Goal: Task Accomplishment & Management: Manage account settings

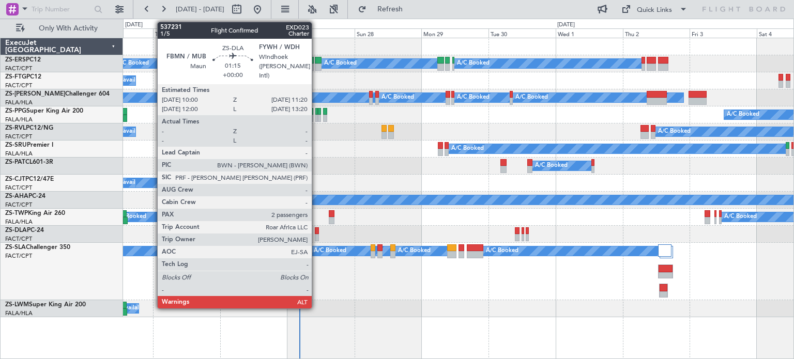
click at [316, 238] on div at bounding box center [317, 237] width 4 height 7
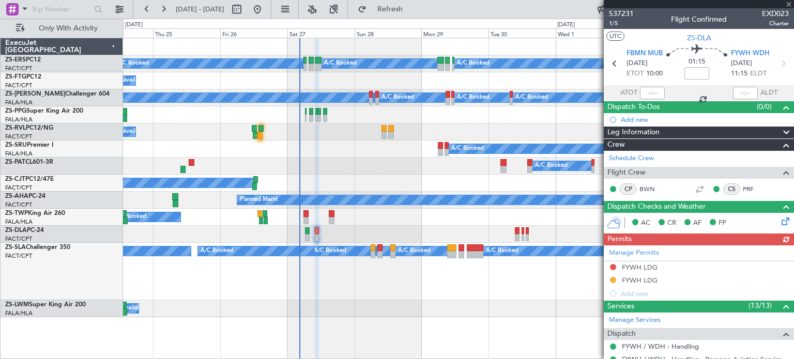
click at [639, 267] on div "Manage Permits FYWH LDG FYWH LDG Add new" at bounding box center [698, 272] width 190 height 55
click at [639, 267] on div "FYWH LDG" at bounding box center [639, 267] width 36 height 9
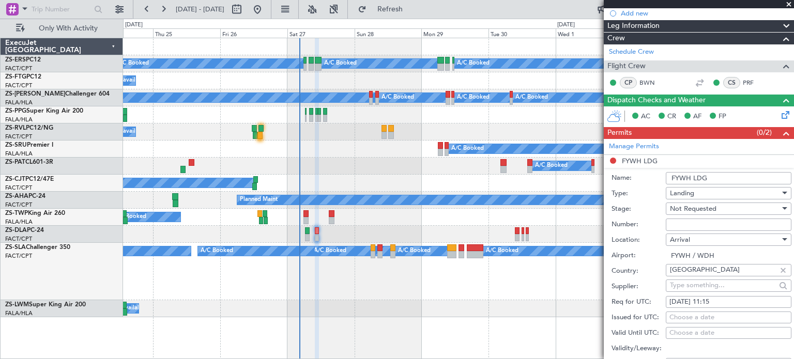
scroll to position [110, 0]
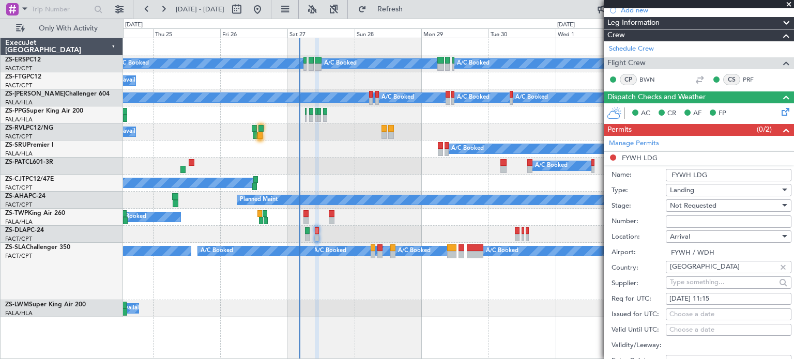
click at [790, 4] on span at bounding box center [788, 4] width 10 height 9
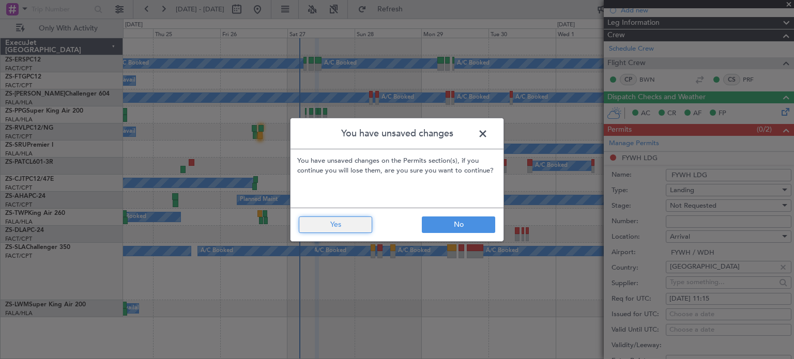
click at [356, 228] on button "Yes" at bounding box center [335, 224] width 73 height 17
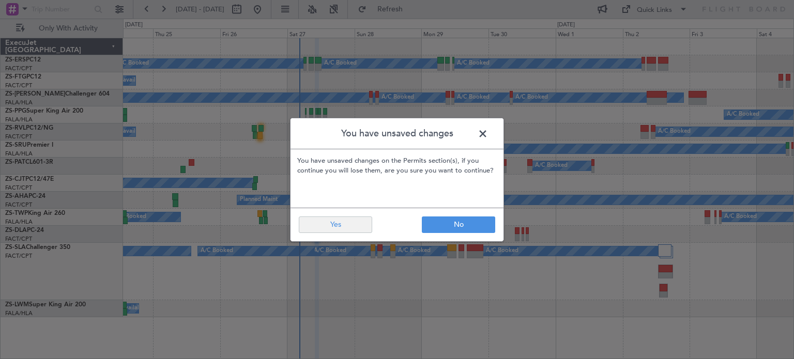
type input "0"
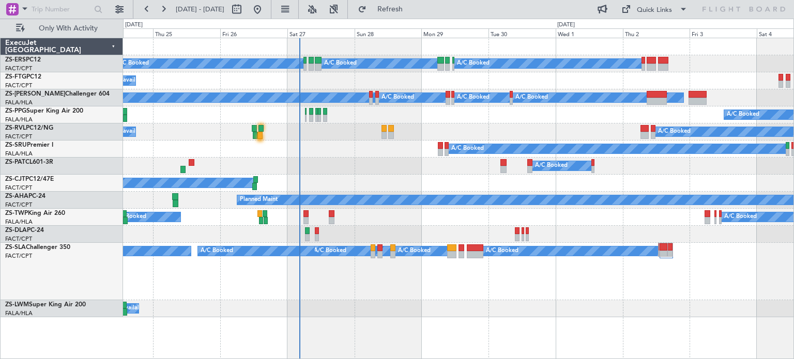
scroll to position [0, 0]
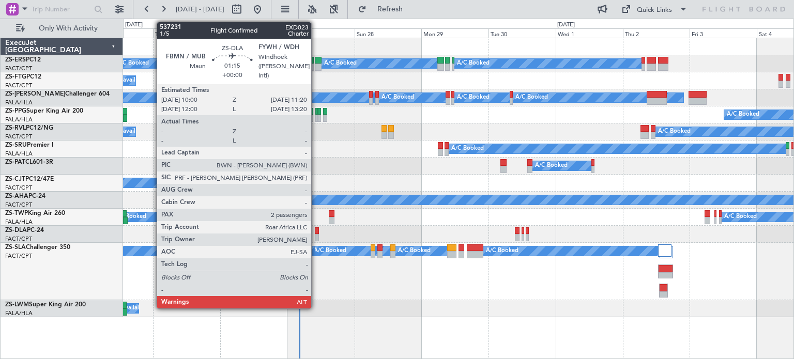
click at [316, 235] on div at bounding box center [317, 237] width 4 height 7
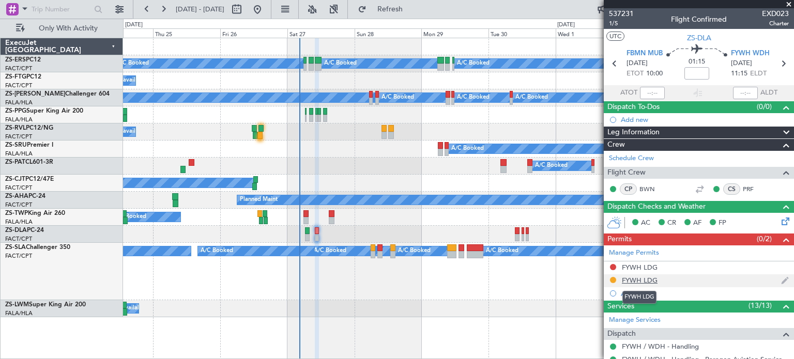
click at [638, 278] on div "FYWH LDG" at bounding box center [639, 280] width 36 height 9
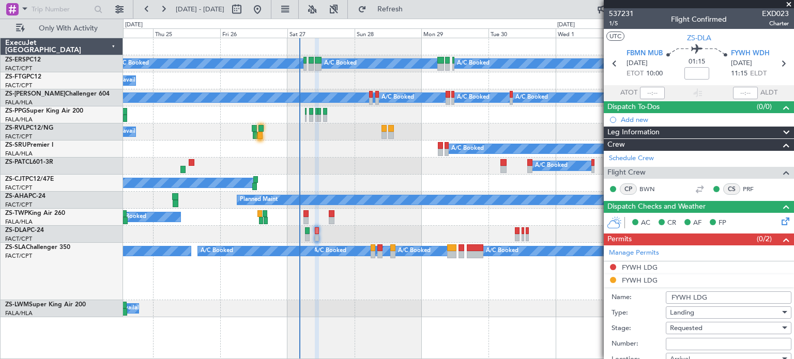
click at [789, 2] on span at bounding box center [788, 4] width 10 height 9
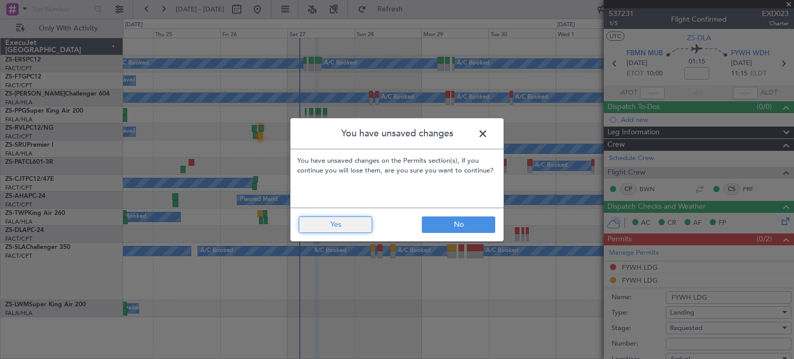
click at [350, 225] on button "Yes" at bounding box center [335, 224] width 73 height 17
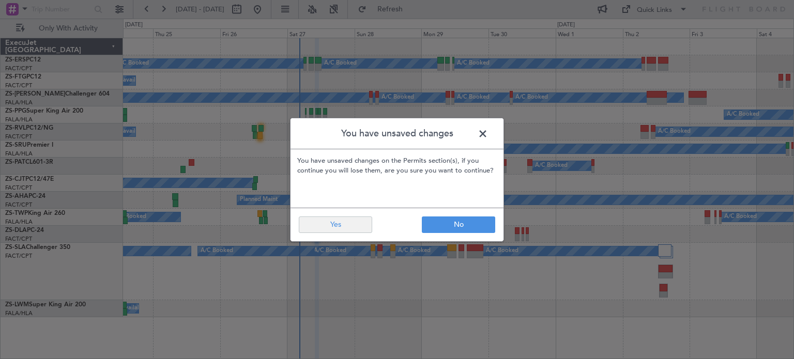
type input "0"
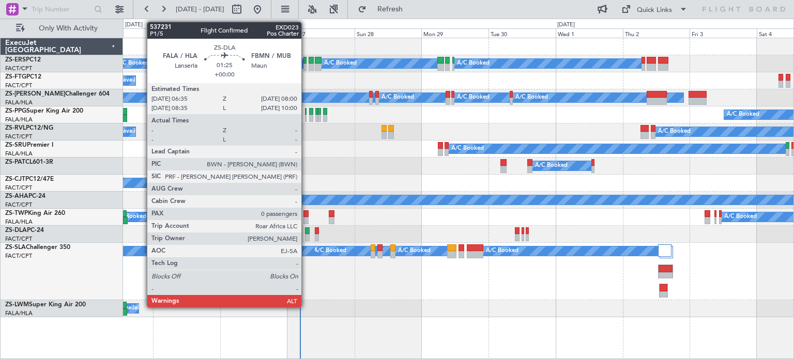
click at [306, 234] on div at bounding box center [307, 237] width 4 height 7
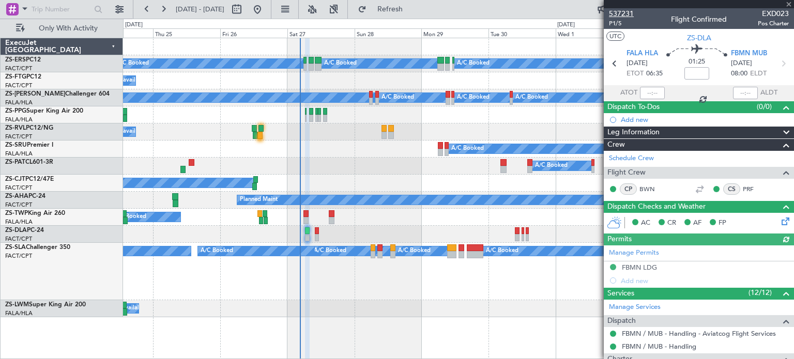
click at [623, 17] on span "537231" at bounding box center [621, 13] width 25 height 11
